Goal: Task Accomplishment & Management: Complete application form

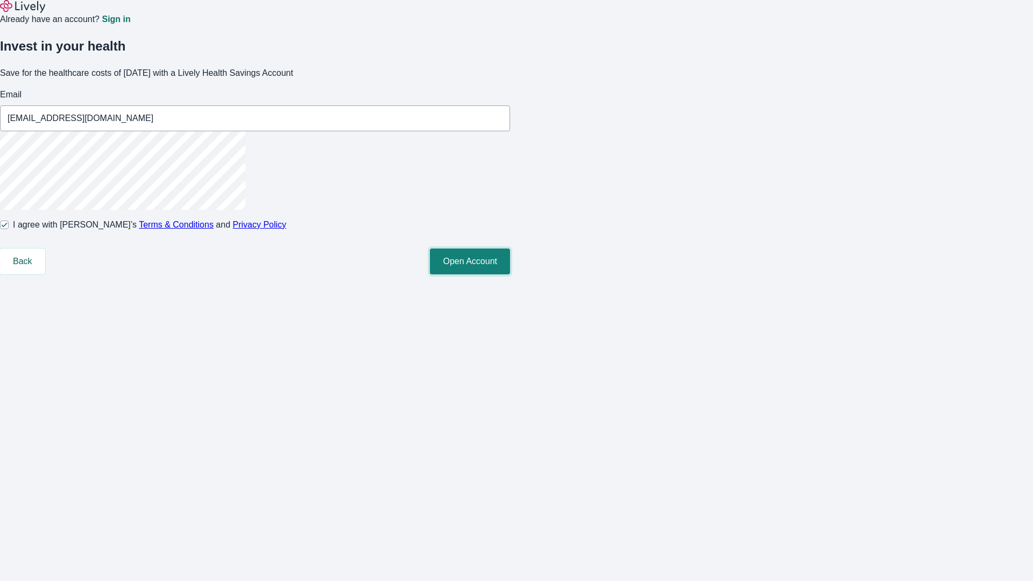
click at [510, 274] on button "Open Account" at bounding box center [470, 261] width 80 height 26
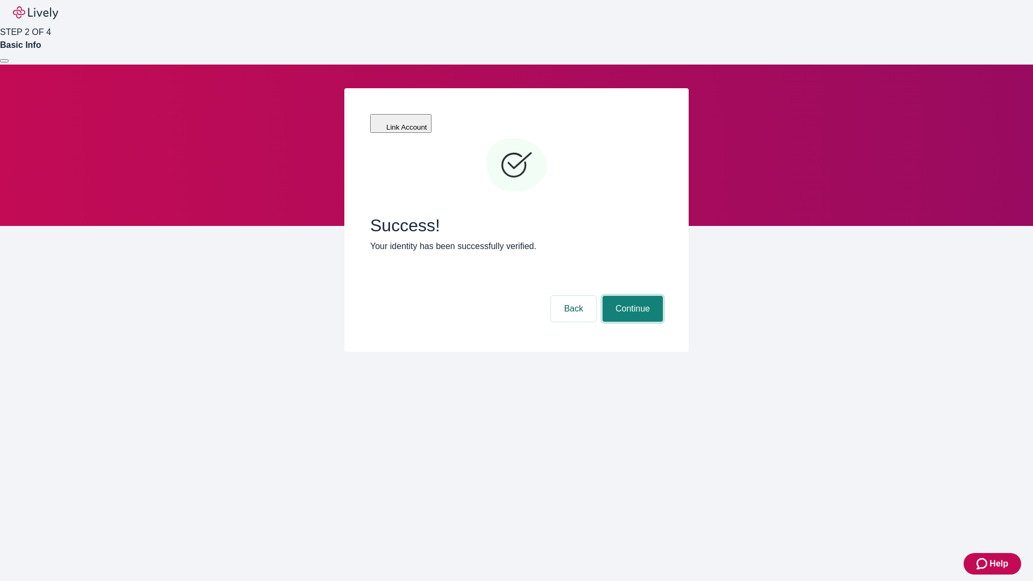
click at [631, 296] on button "Continue" at bounding box center [632, 309] width 60 height 26
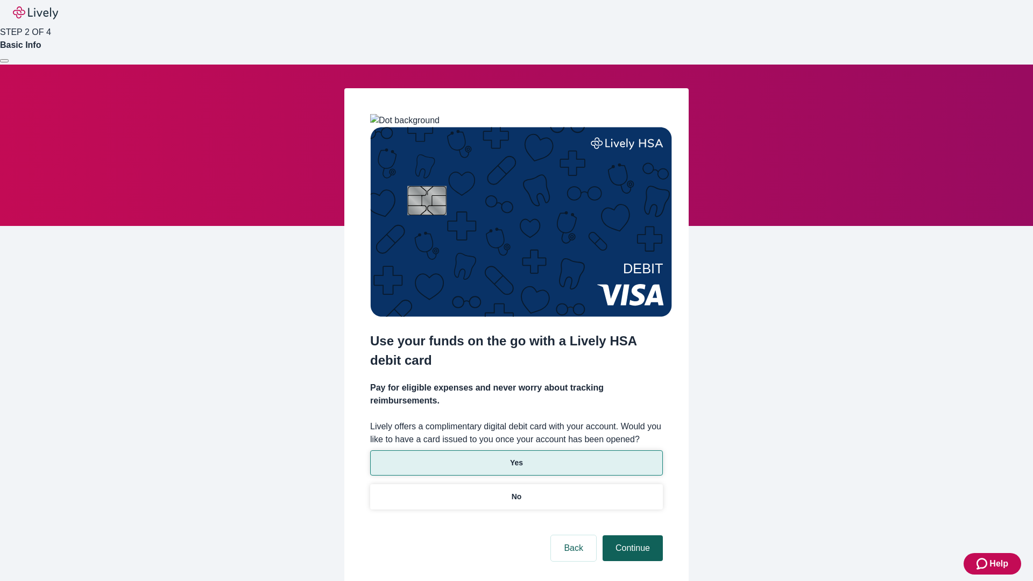
click at [516, 457] on p "Yes" at bounding box center [516, 462] width 13 height 11
click at [631, 535] on button "Continue" at bounding box center [632, 548] width 60 height 26
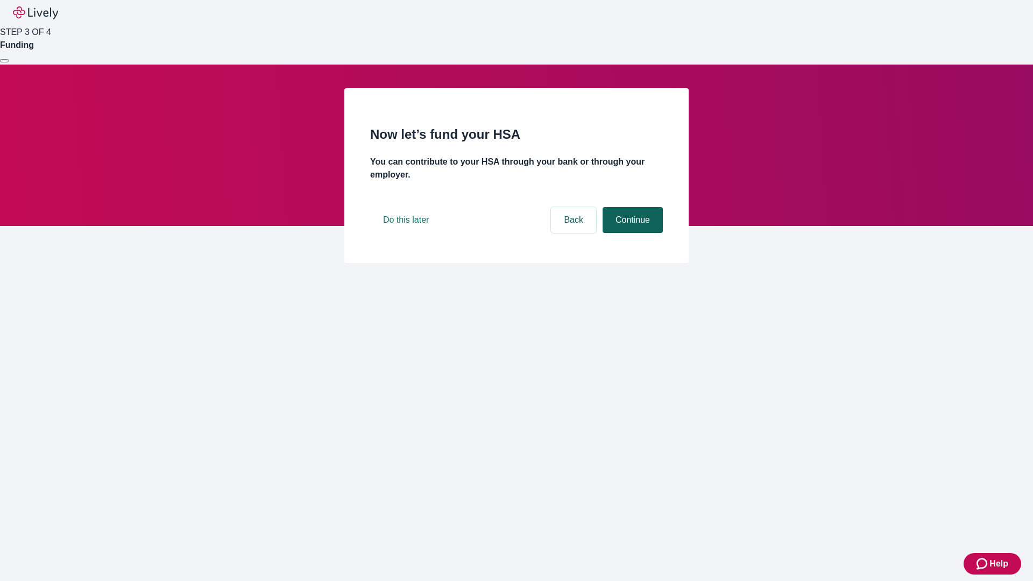
click at [631, 233] on button "Continue" at bounding box center [632, 220] width 60 height 26
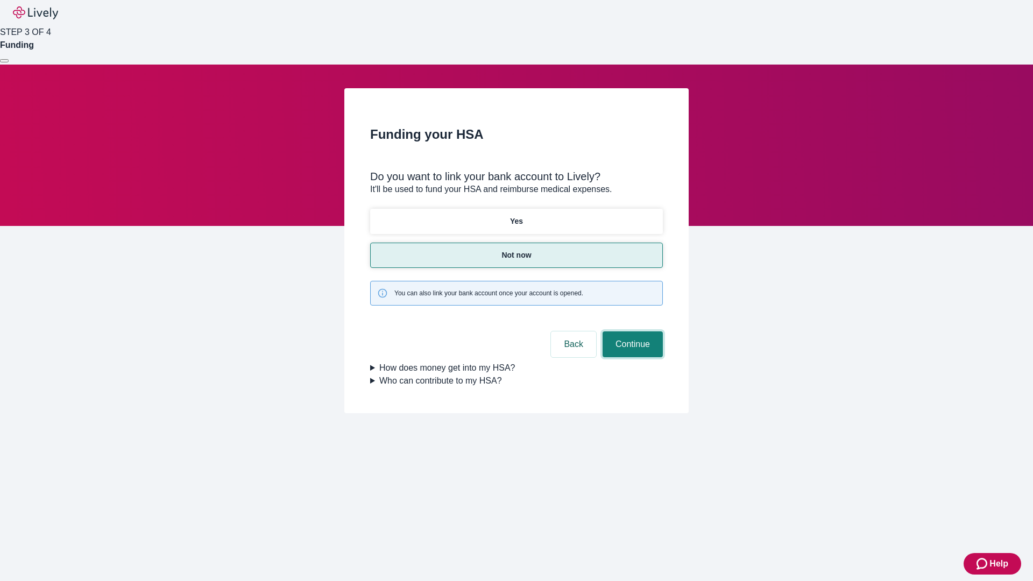
click at [631, 331] on button "Continue" at bounding box center [632, 344] width 60 height 26
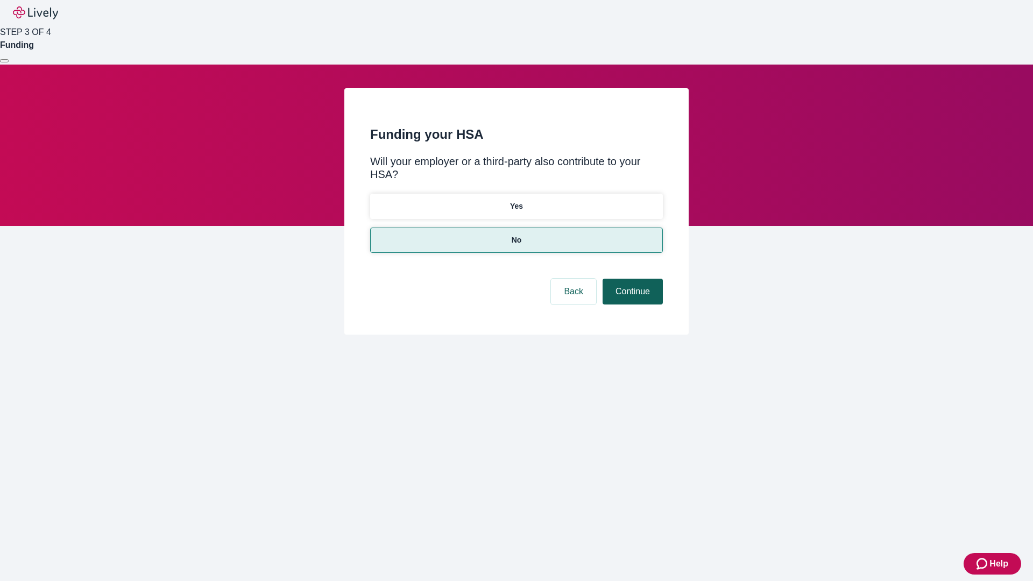
click at [631, 279] on button "Continue" at bounding box center [632, 292] width 60 height 26
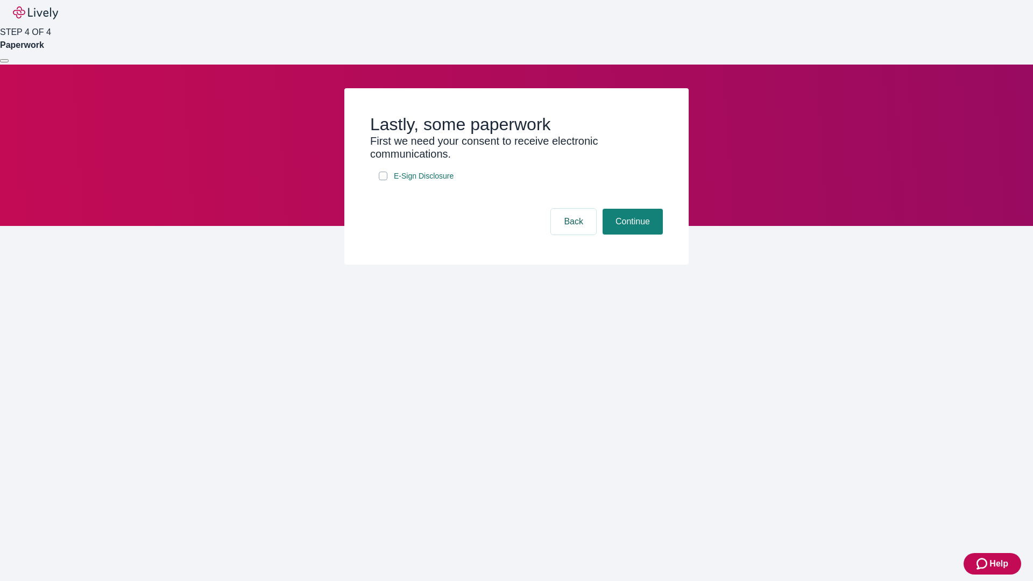
click at [383, 180] on input "E-Sign Disclosure" at bounding box center [383, 176] width 9 height 9
checkbox input "true"
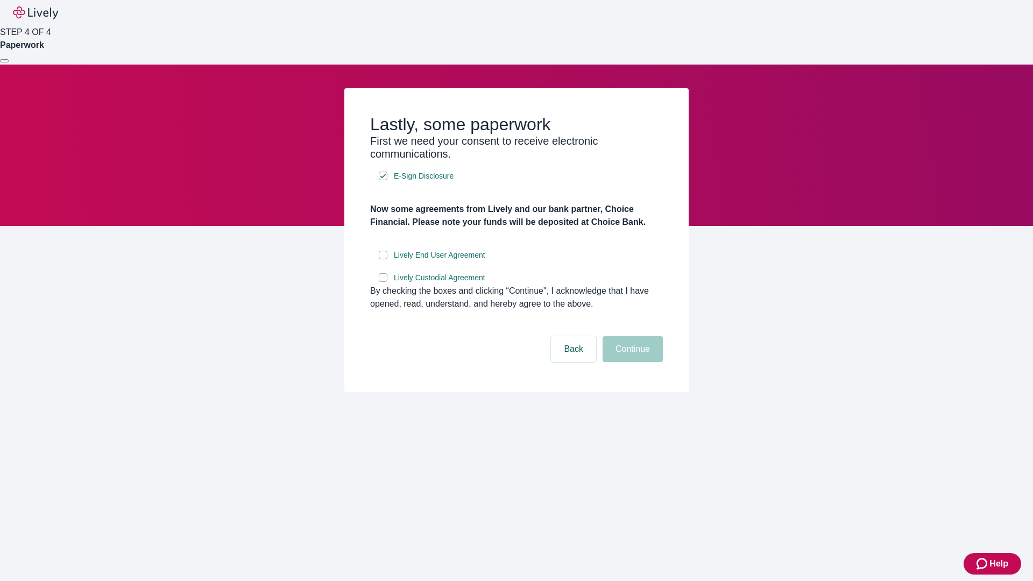
click at [383, 259] on input "Lively End User Agreement" at bounding box center [383, 255] width 9 height 9
checkbox input "true"
click at [383, 282] on input "Lively Custodial Agreement" at bounding box center [383, 277] width 9 height 9
checkbox input "true"
click at [631, 362] on button "Continue" at bounding box center [632, 349] width 60 height 26
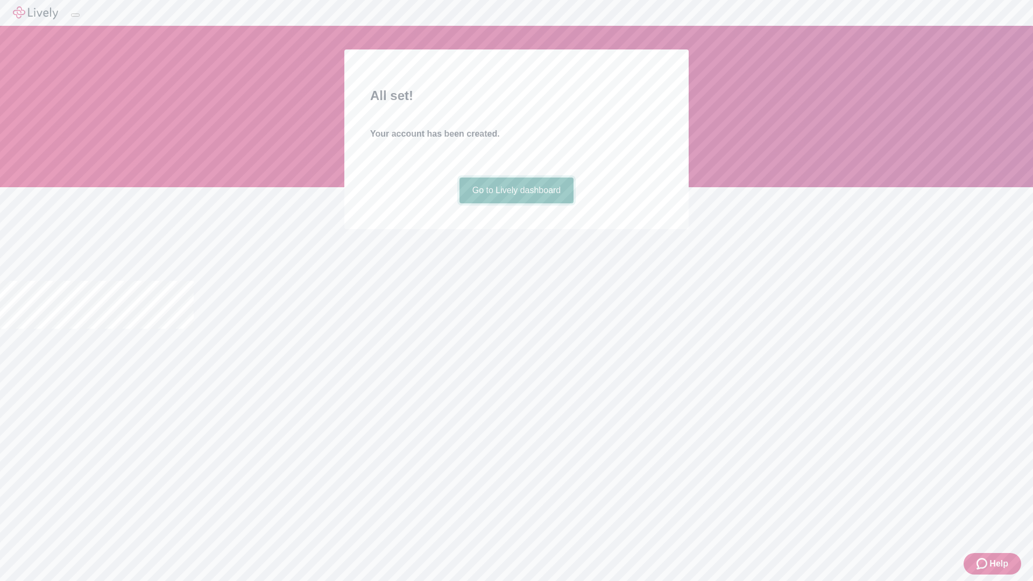
click at [516, 203] on link "Go to Lively dashboard" at bounding box center [516, 190] width 115 height 26
